Goal: Complete application form

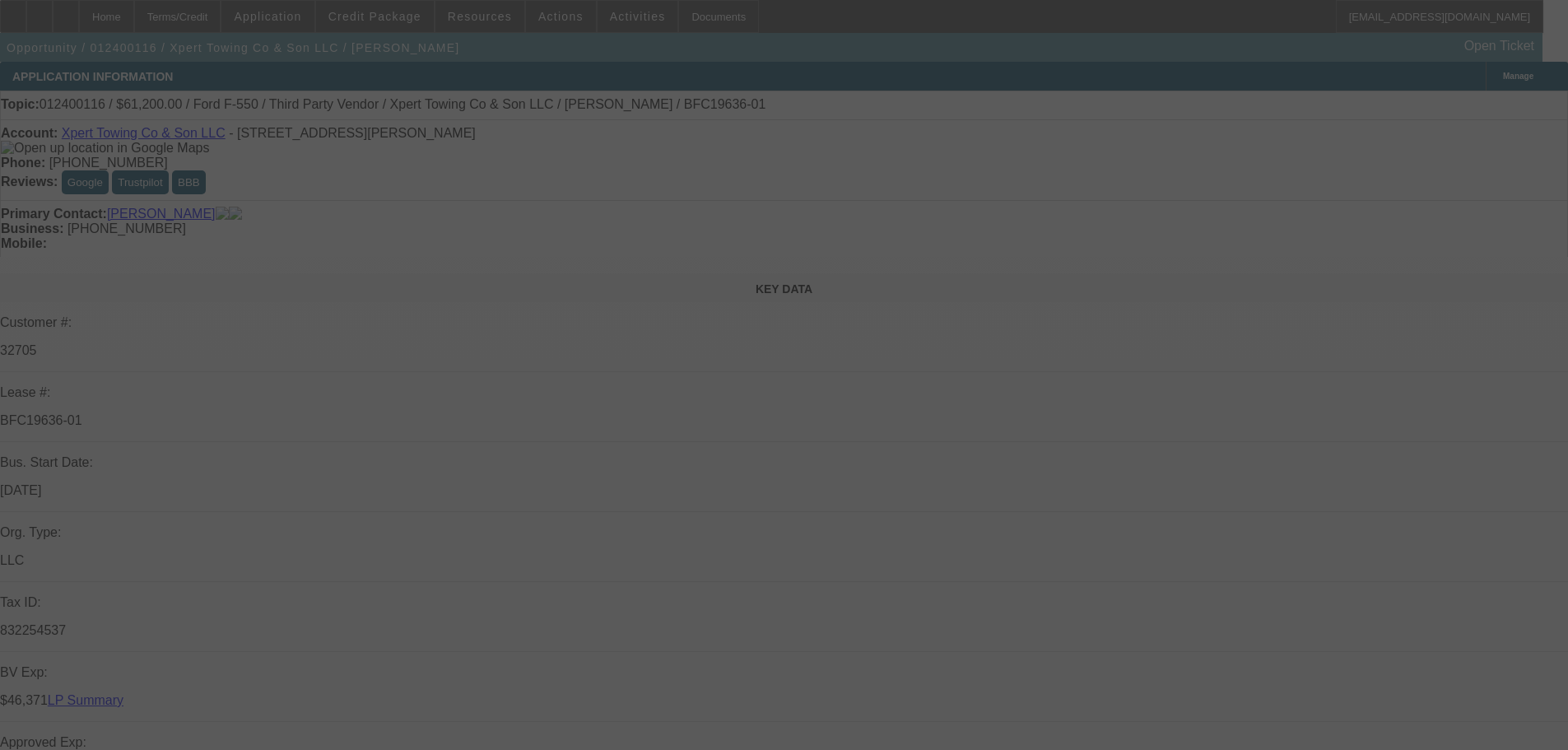
select select "0.15"
select select "2"
select select "0.1"
select select "4"
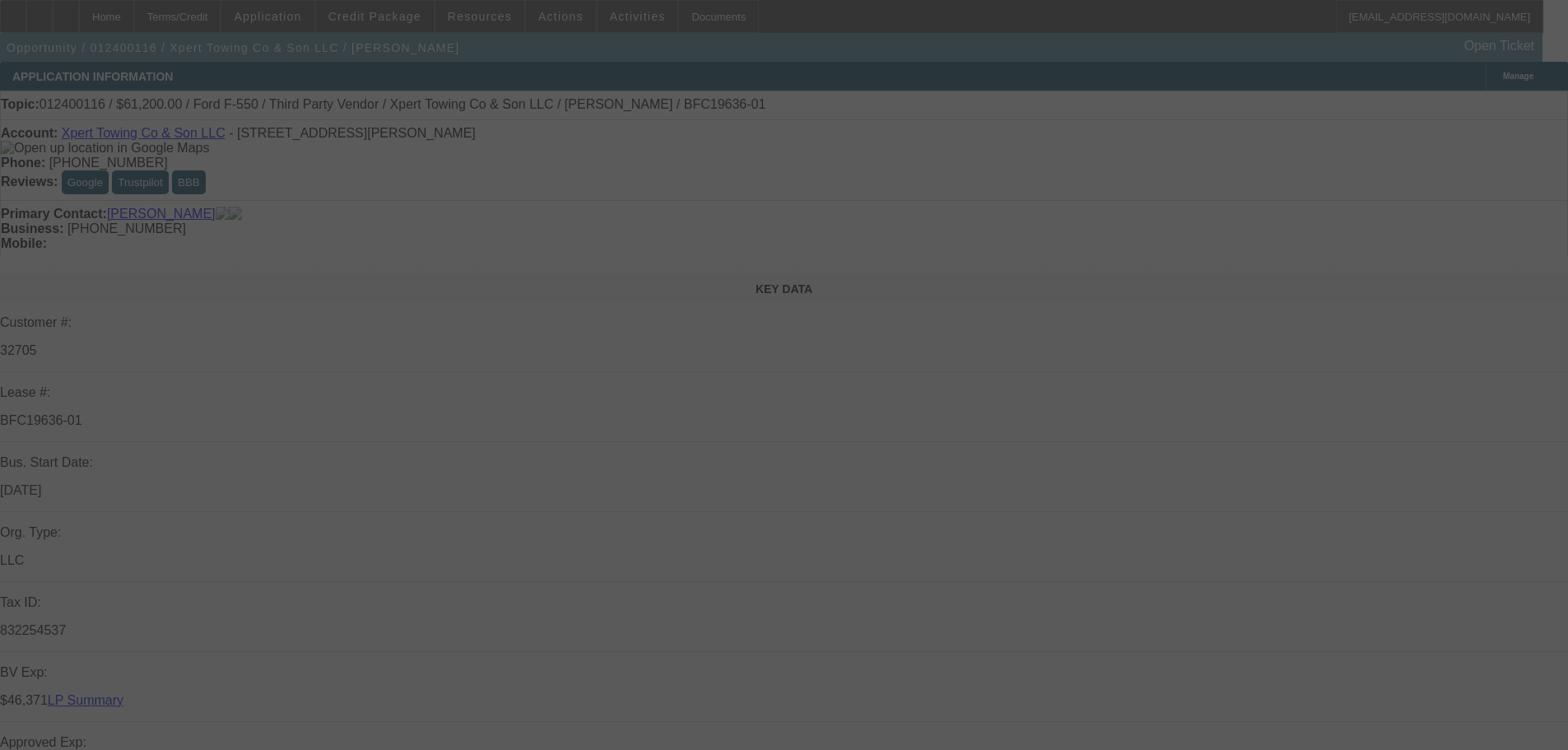
select select "0.15"
select select "2"
select select "0.1"
select select "4"
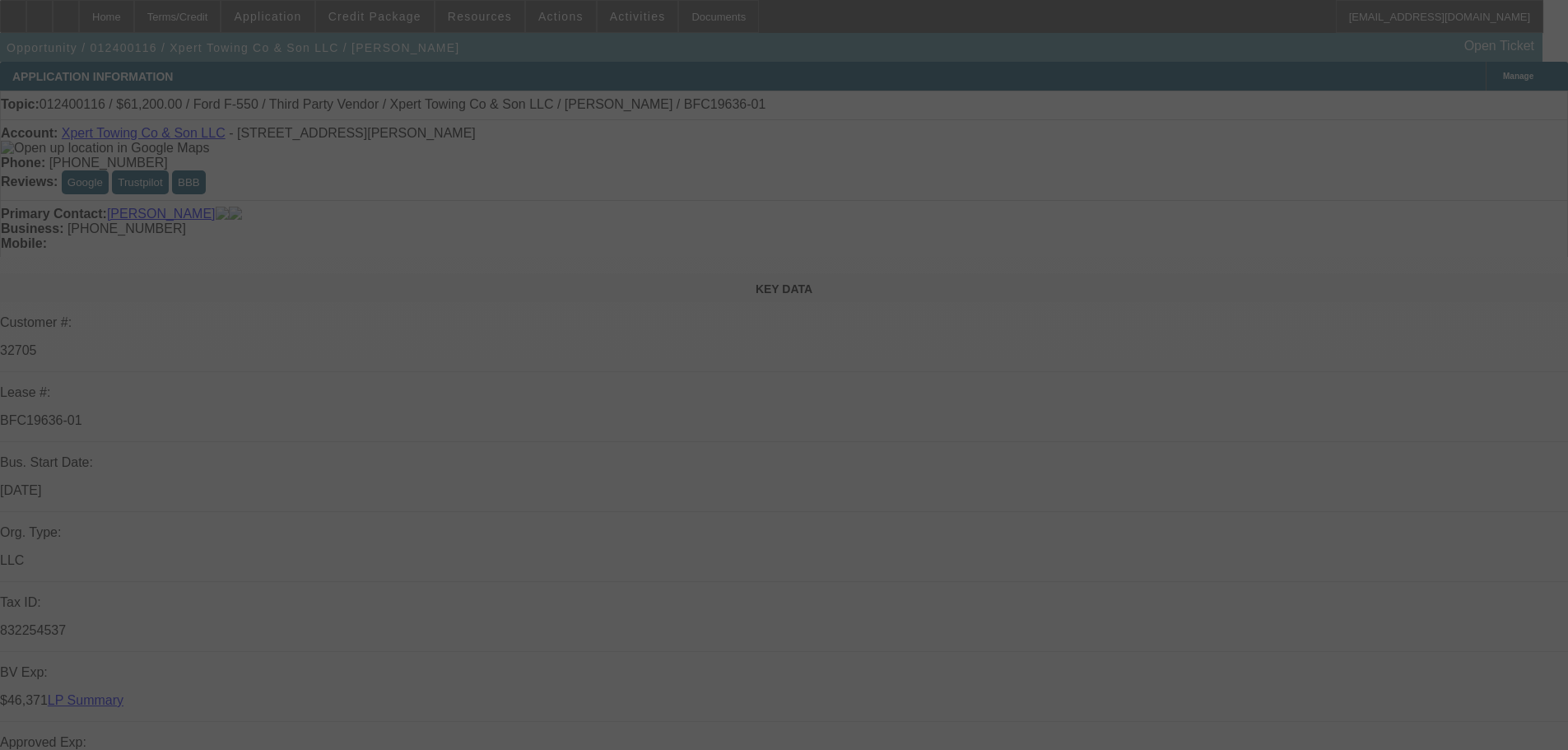
select select "0.15"
select select "2"
select select "0.1"
select select "4"
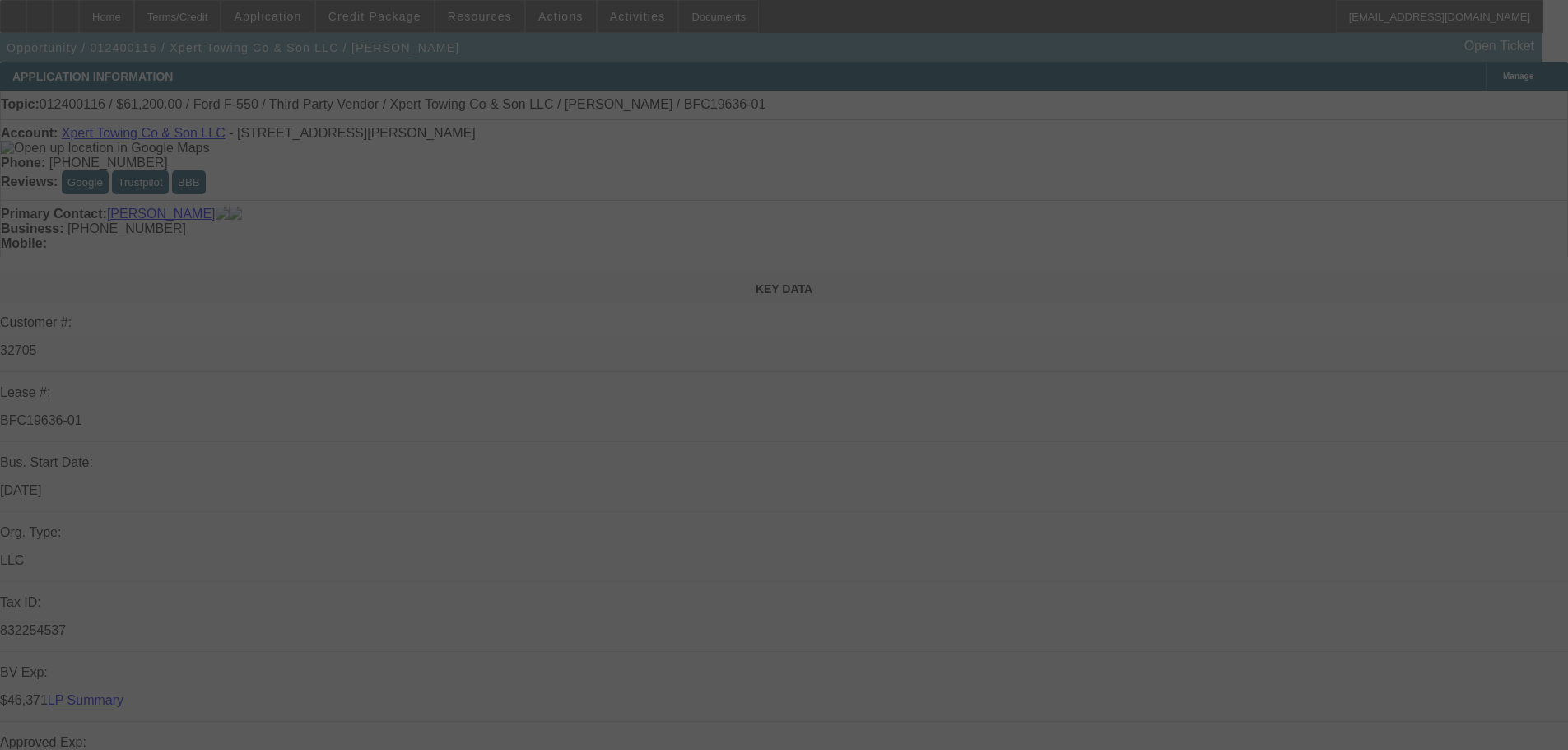
select select "0.15"
select select "2"
select select "0.1"
select select "4"
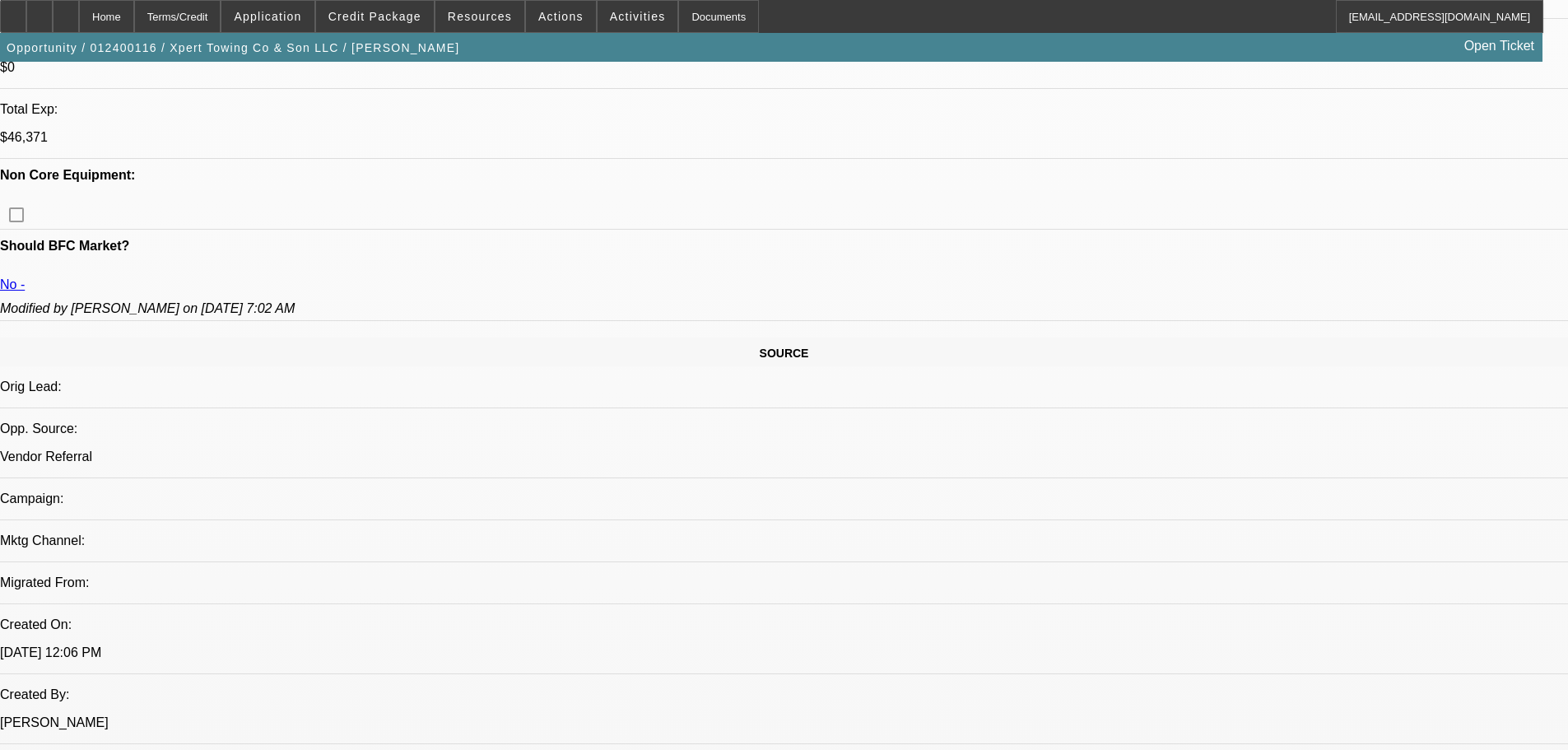
scroll to position [637, 0]
